Goal: Obtain resource: Download file/media

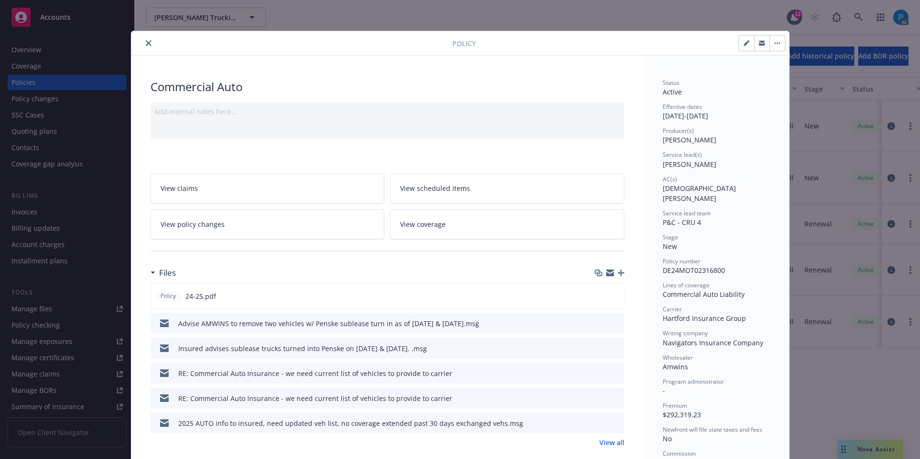
click at [86, 12] on div "Policy Commercial Auto Add internal notes here... View claims View scheduled it…" at bounding box center [460, 229] width 920 height 459
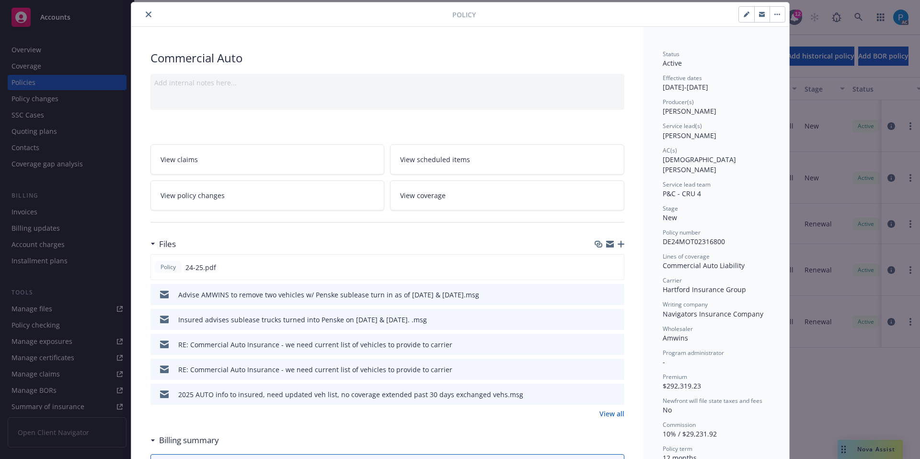
click at [146, 12] on icon "close" at bounding box center [149, 14] width 6 height 6
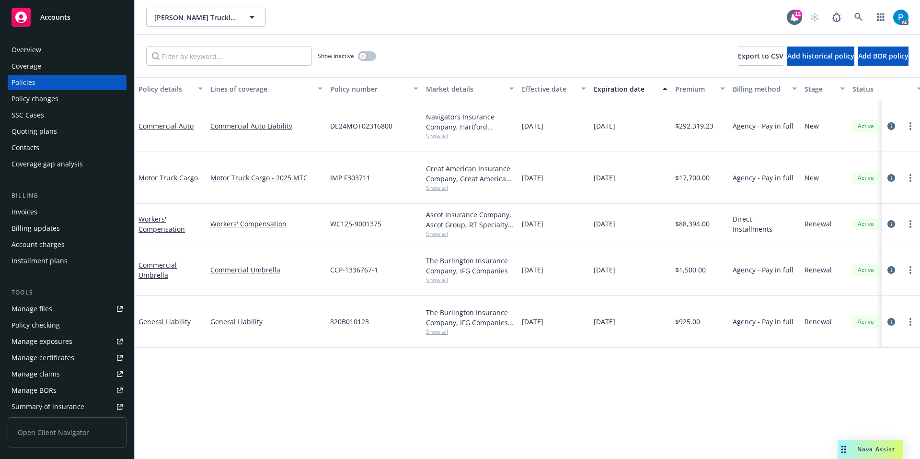
click at [94, 14] on div "Accounts" at bounding box center [66, 17] width 111 height 19
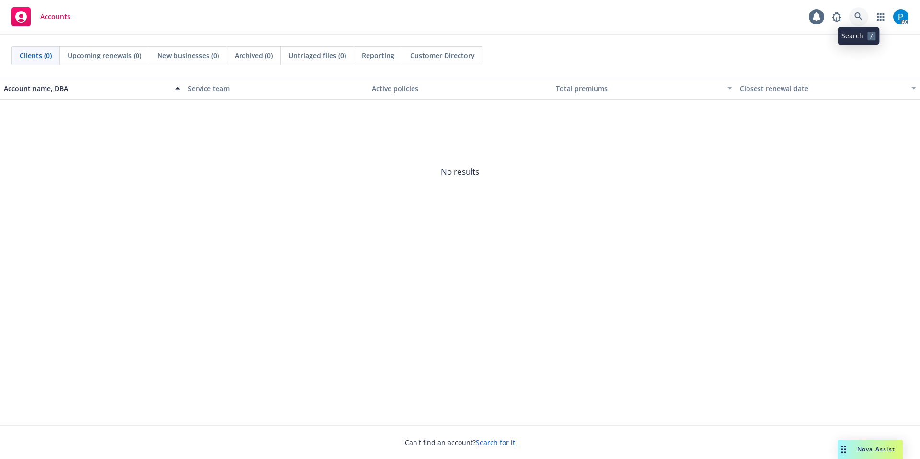
click at [856, 15] on icon at bounding box center [858, 16] width 9 height 9
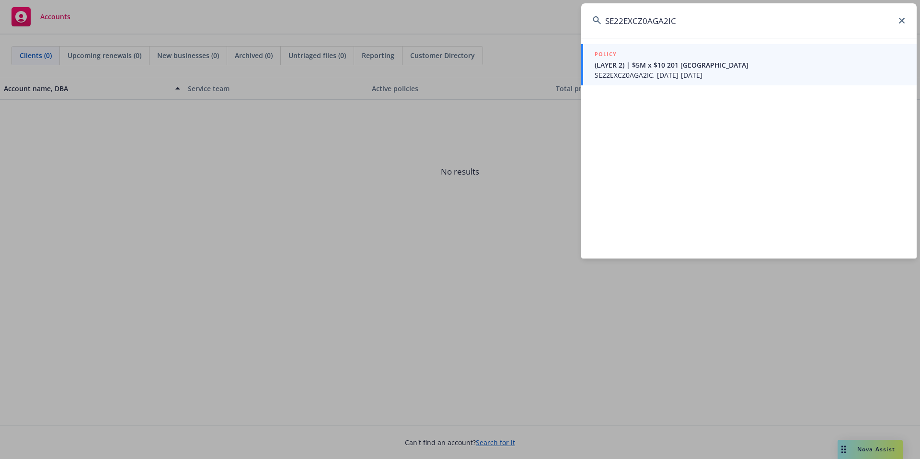
type input "SE22EXCZ0AGA2IC"
click at [686, 77] on span "SE22EXCZ0AGA2IC, 03/31/2022-11/30/2024" at bounding box center [750, 75] width 310 height 10
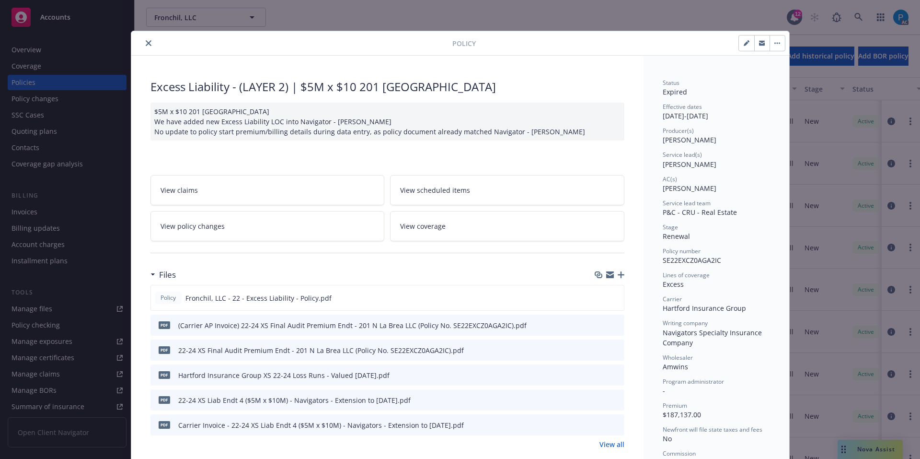
click at [143, 46] on button "close" at bounding box center [148, 42] width 11 height 11
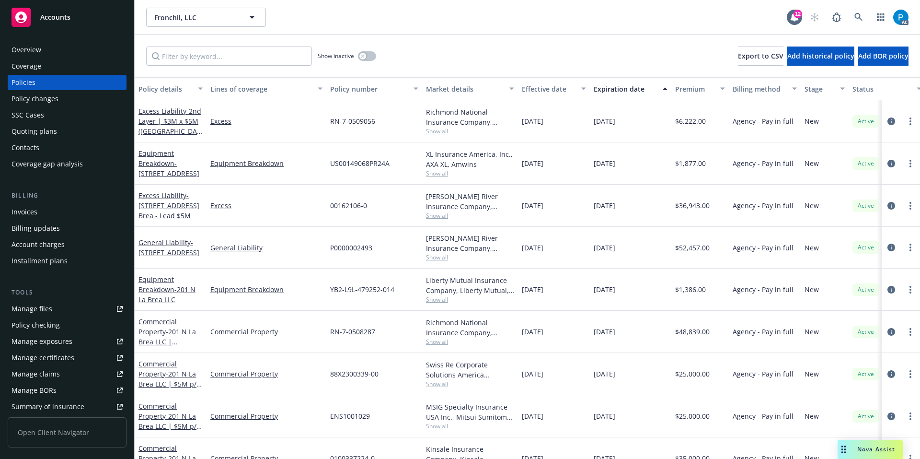
click at [56, 210] on div "Invoices" at bounding box center [66, 211] width 111 height 15
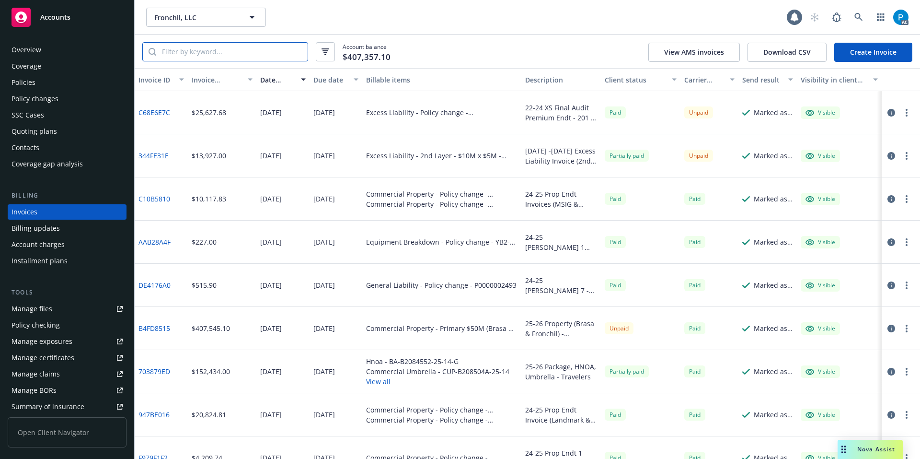
click at [202, 45] on input "search" at bounding box center [231, 52] width 151 height 18
paste input "SE22EXCZ0AGA2IC"
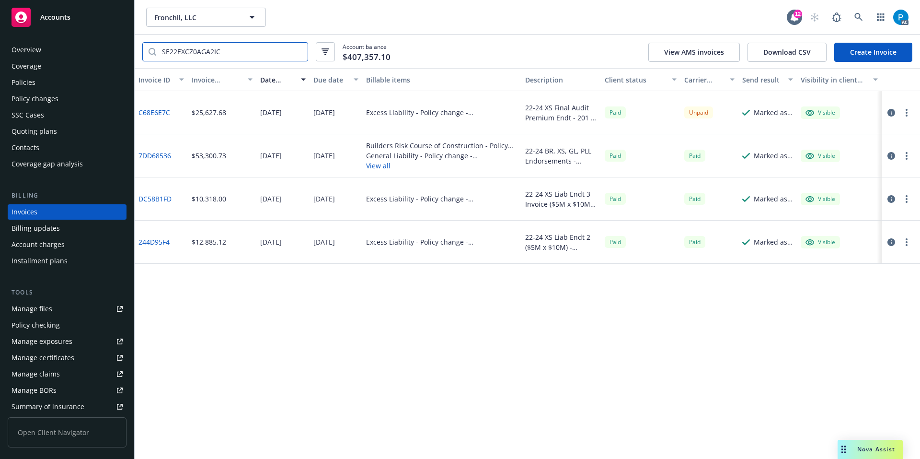
type input "SE22EXCZ0AGA2IC"
click at [890, 113] on icon "button" at bounding box center [891, 113] width 8 height 8
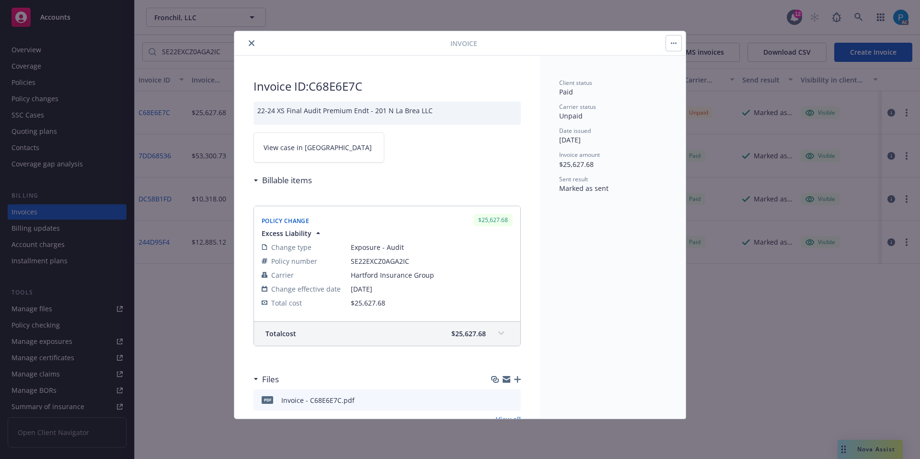
click at [336, 143] on link "View case in SSC" at bounding box center [318, 147] width 131 height 30
drag, startPoint x: 367, startPoint y: 85, endPoint x: 313, endPoint y: 90, distance: 53.8
click at [313, 90] on h2 "Invoice ID: C68E6E7C" at bounding box center [386, 86] width 267 height 15
copy h2 "C68E6E7C"
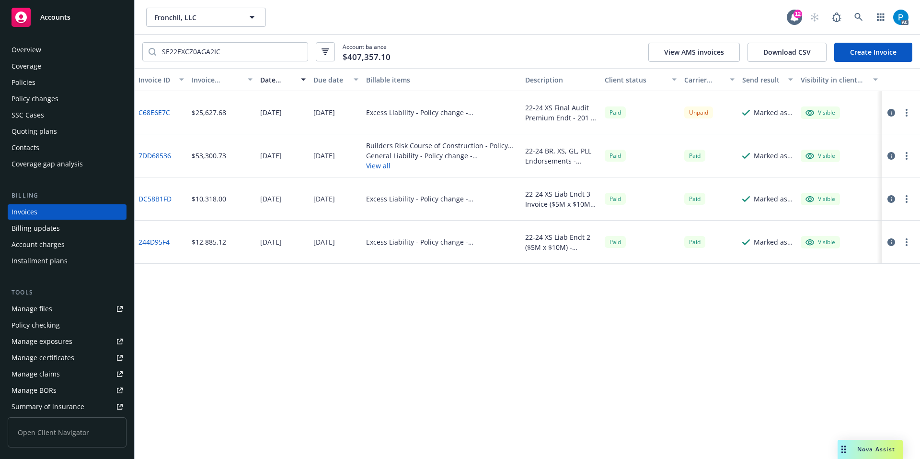
drag, startPoint x: 66, startPoint y: 20, endPoint x: 72, endPoint y: 20, distance: 6.2
click at [66, 20] on span "Accounts" at bounding box center [55, 17] width 30 height 8
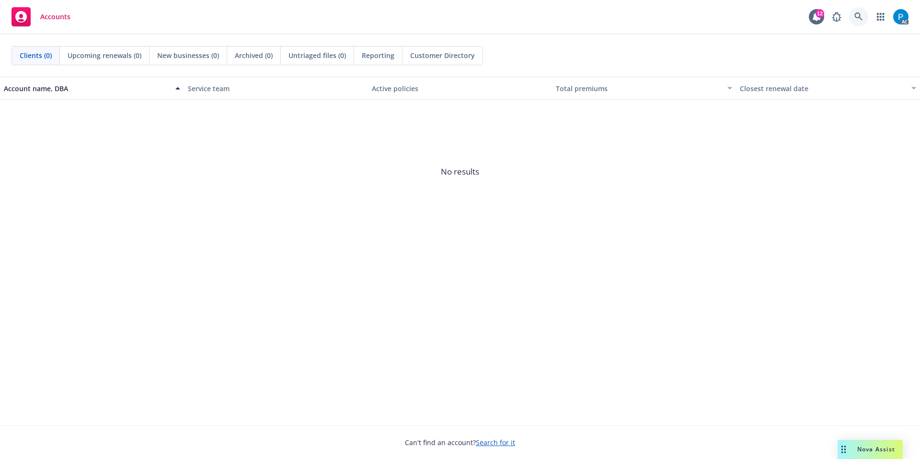
click at [856, 21] on icon at bounding box center [858, 16] width 9 height 9
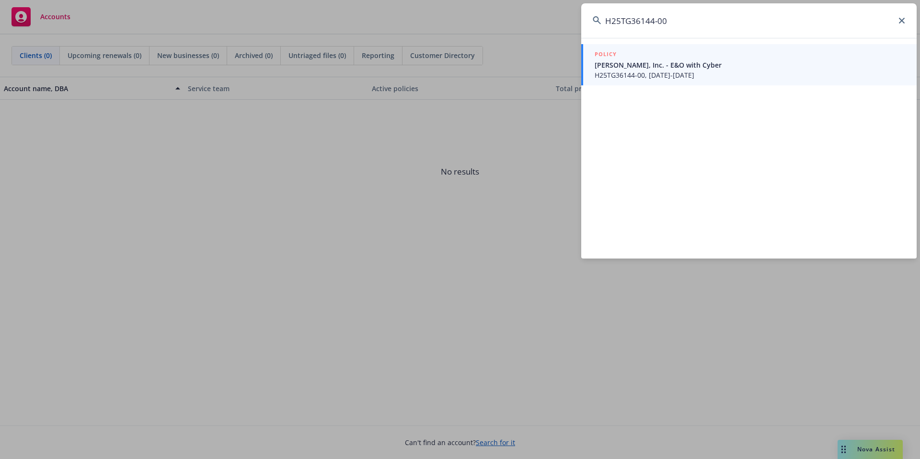
type input "H25TG36144-00"
click at [709, 63] on span "Mobly, Inc. - E&O with Cyber" at bounding box center [750, 65] width 310 height 10
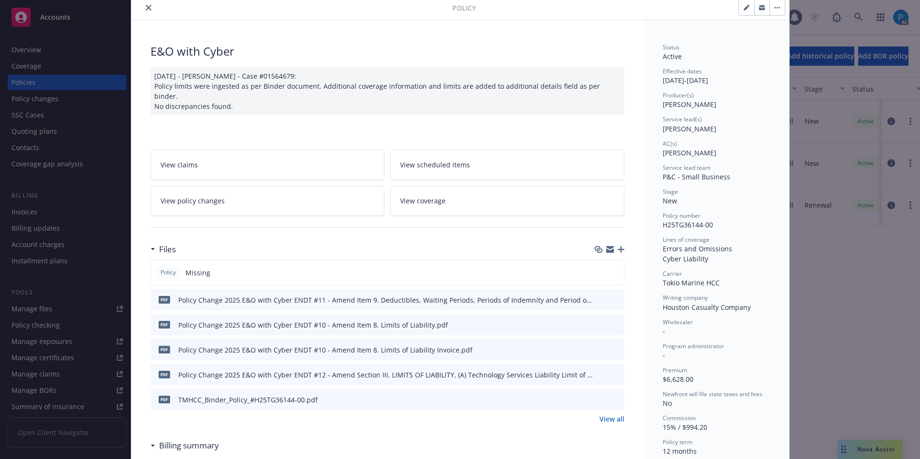
scroll to position [144, 0]
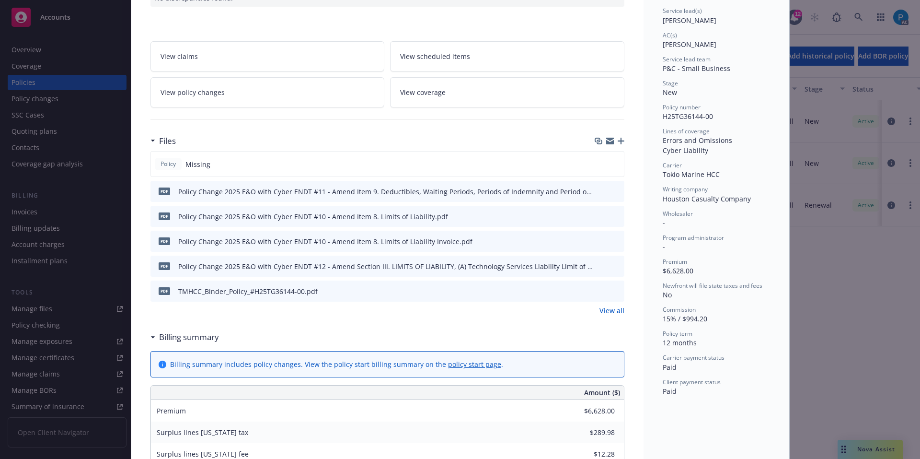
click at [599, 236] on button "download file" at bounding box center [600, 241] width 10 height 10
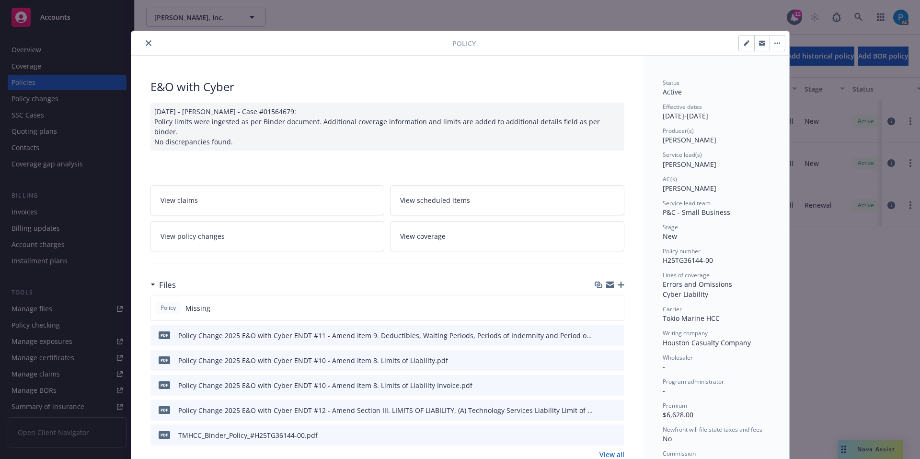
click at [147, 46] on icon "close" at bounding box center [149, 43] width 6 height 6
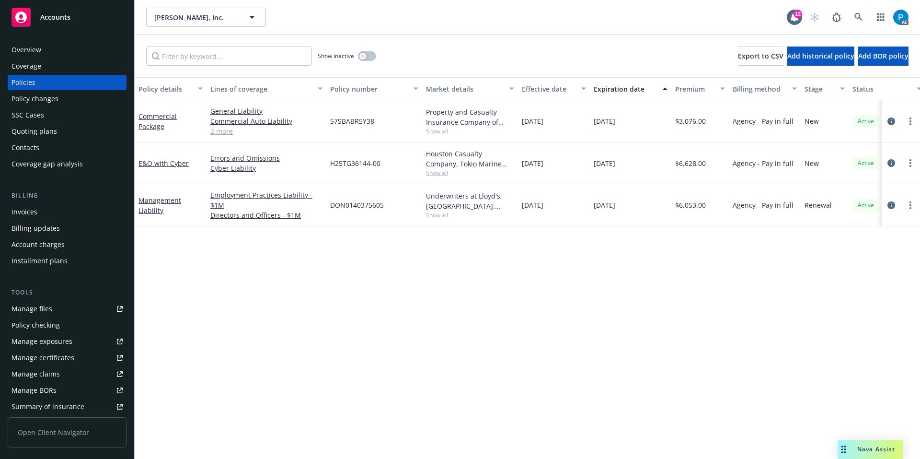
click at [31, 209] on div "Invoices" at bounding box center [24, 211] width 26 height 15
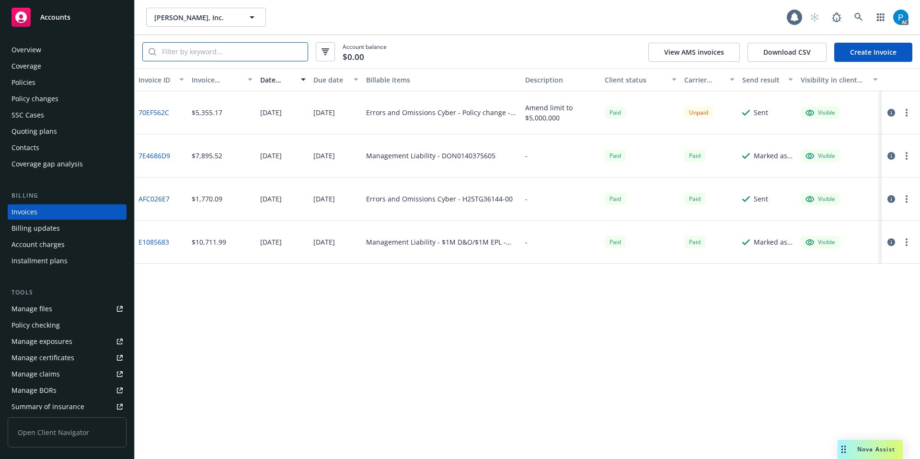
click at [230, 48] on input "search" at bounding box center [231, 52] width 151 height 18
paste input "H25TG36144-00"
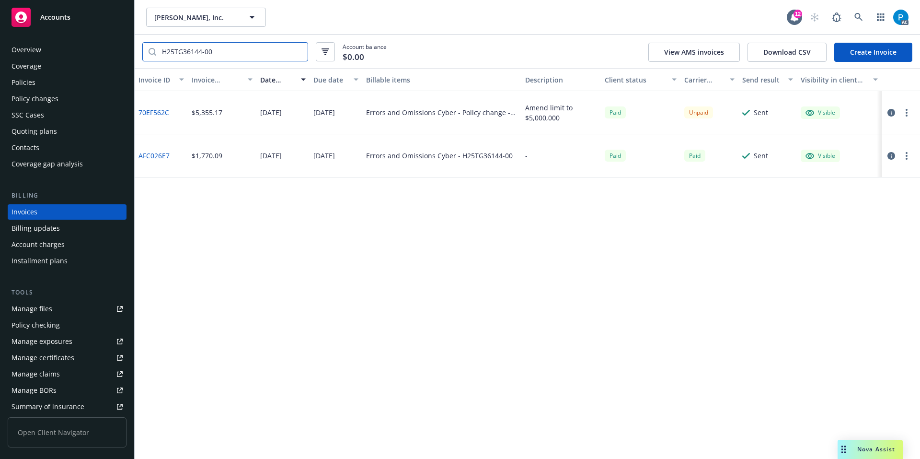
type input "H25TG36144-00"
click at [891, 111] on icon "button" at bounding box center [891, 113] width 8 height 8
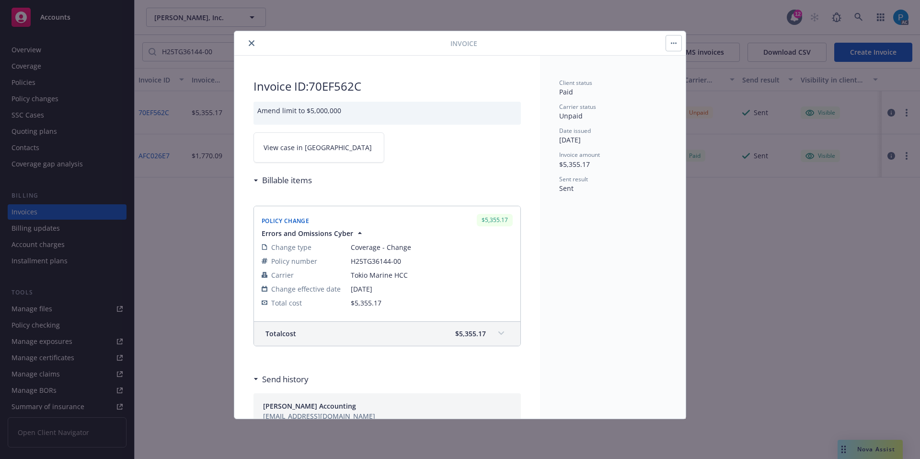
click at [323, 152] on link "View case in SSC" at bounding box center [318, 147] width 131 height 30
